Goal: Information Seeking & Learning: Check status

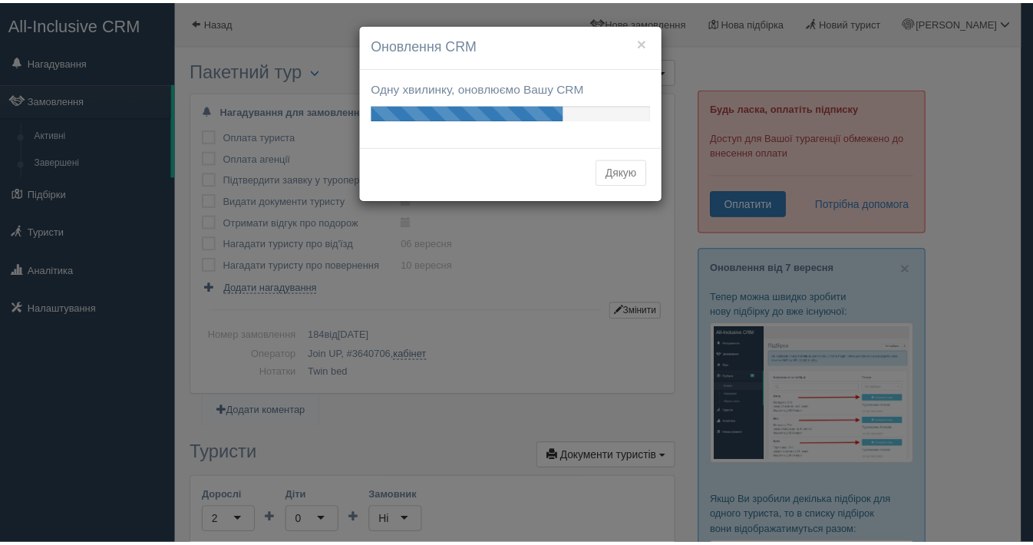
scroll to position [853, 0]
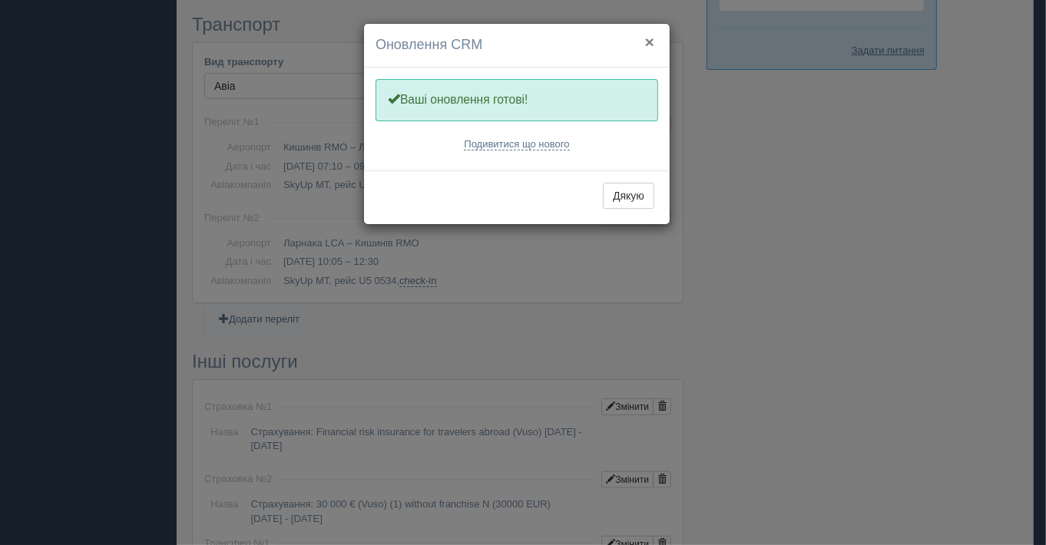
click at [653, 37] on button "×" at bounding box center [649, 42] width 9 height 16
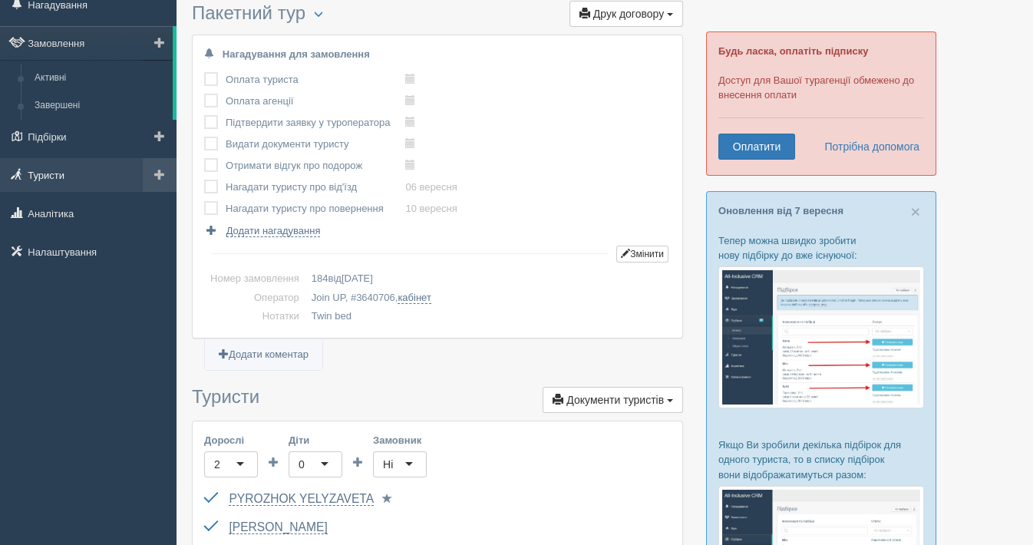
scroll to position [0, 0]
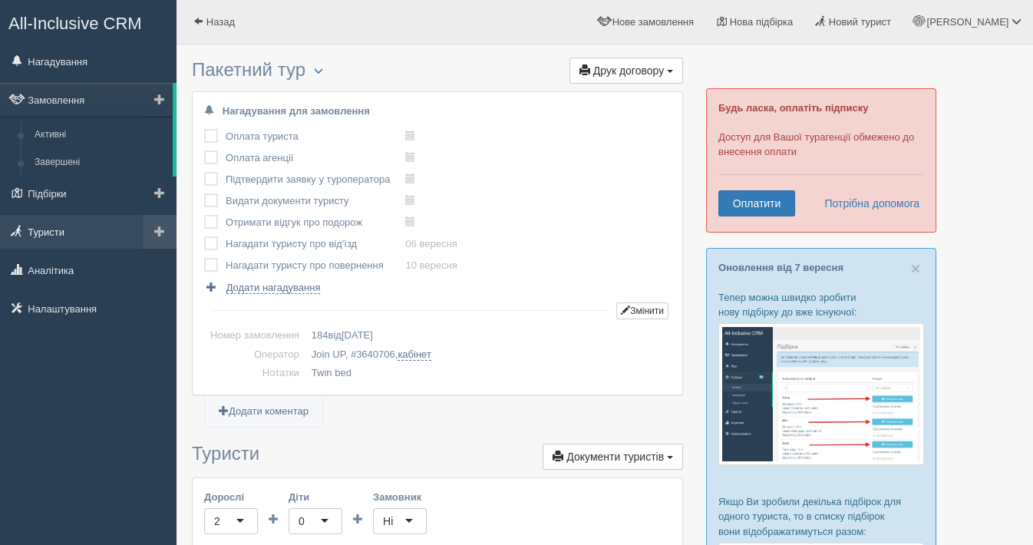
click at [67, 228] on link "Туристи" at bounding box center [88, 232] width 177 height 34
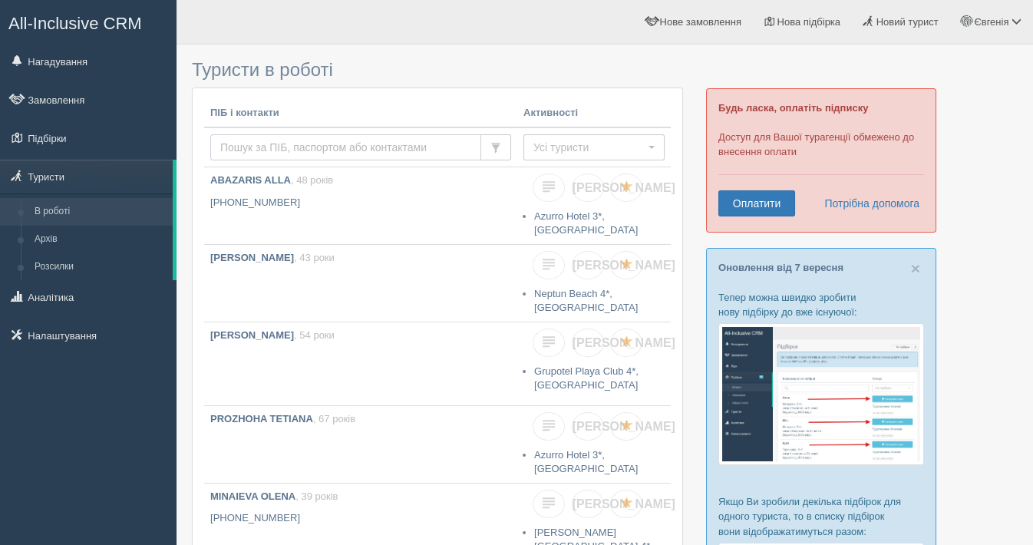
click at [310, 146] on input "text" at bounding box center [345, 147] width 271 height 26
type input "sergienko"
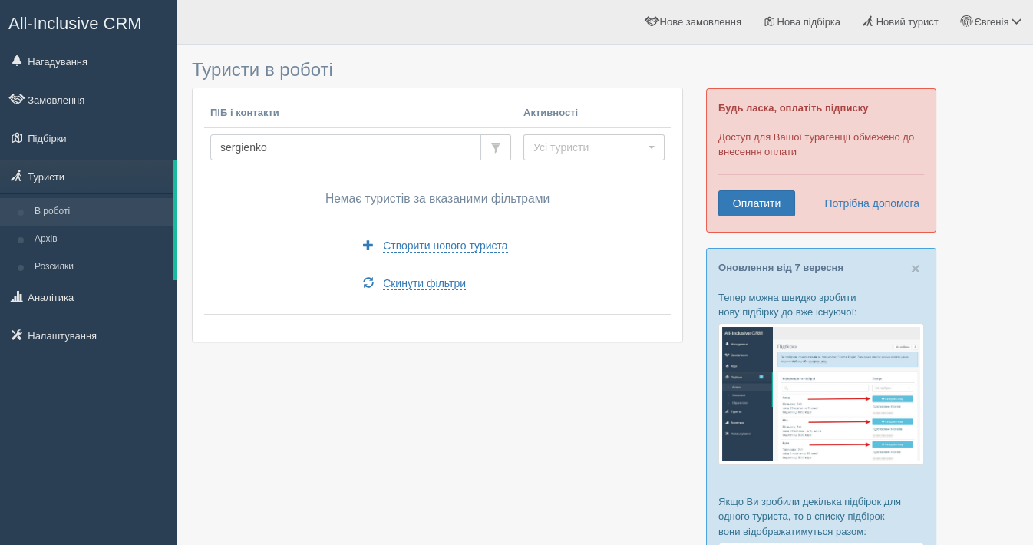
click at [305, 134] on input "sergienko" at bounding box center [345, 147] width 271 height 26
click at [313, 142] on input "sergienko" at bounding box center [345, 147] width 271 height 26
type input "s"
type input "сергиенко"
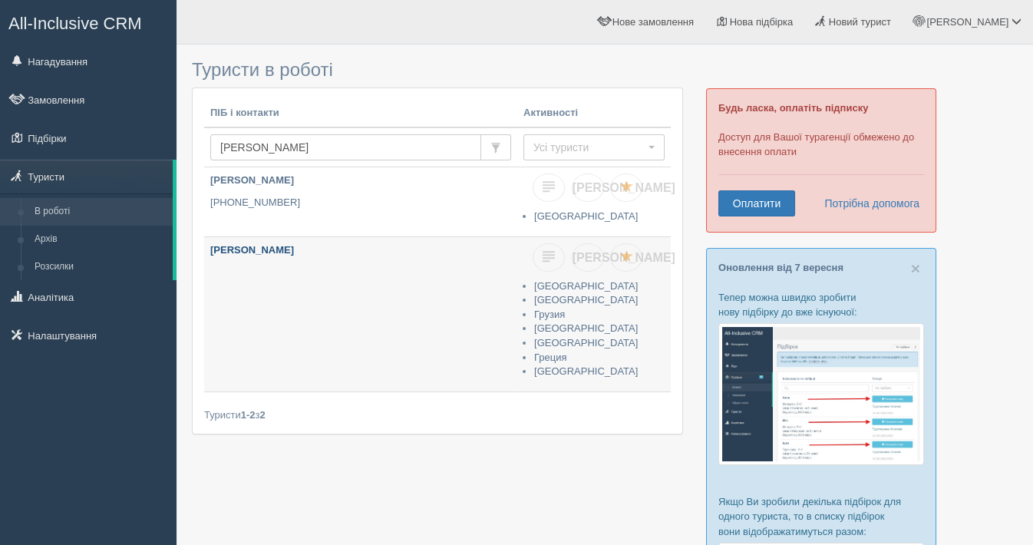
click at [244, 249] on b "Сергиенко Андрей" at bounding box center [252, 250] width 84 height 12
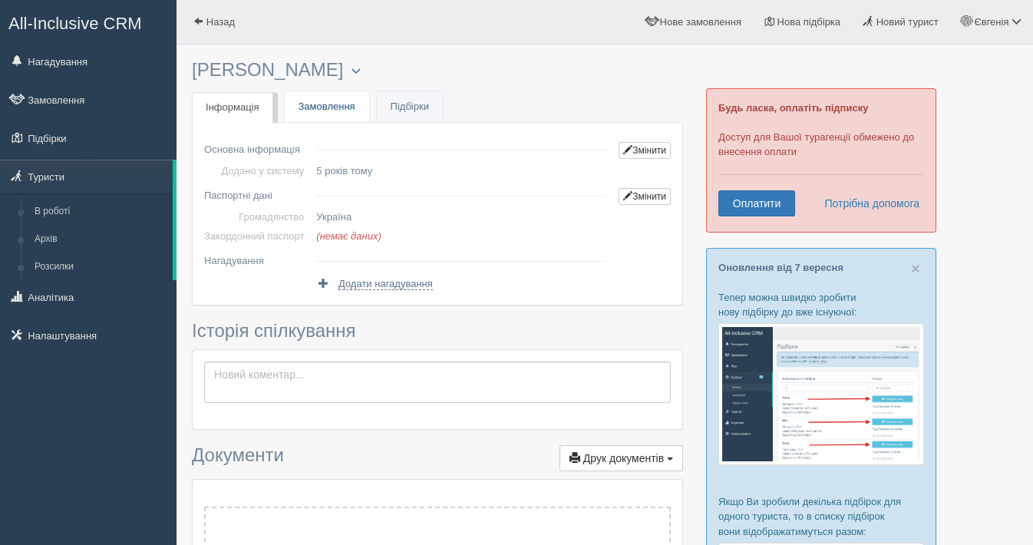
click at [330, 104] on link "Замовлення" at bounding box center [327, 106] width 84 height 31
